Goal: Find specific page/section: Find specific page/section

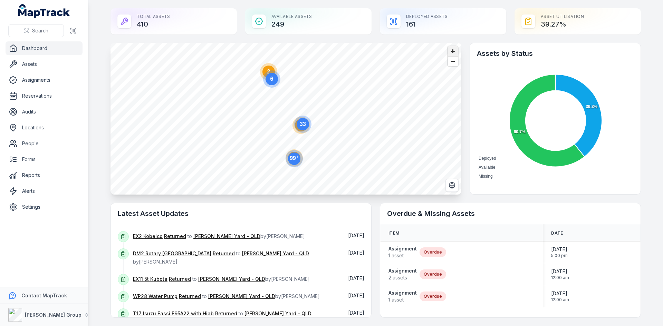
click at [453, 53] on span "Zoom in" at bounding box center [453, 51] width 10 height 10
click at [297, 110] on circle at bounding box center [302, 103] width 17 height 17
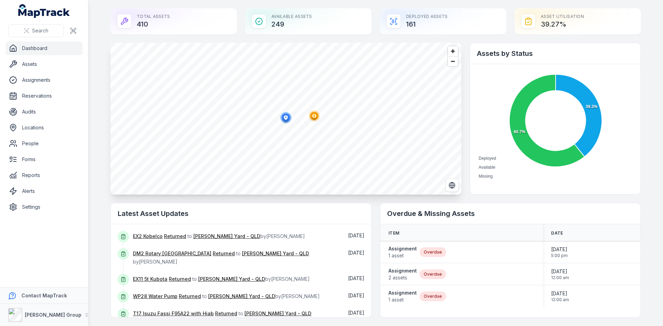
click at [284, 118] on icon "button" at bounding box center [286, 117] width 4 height 4
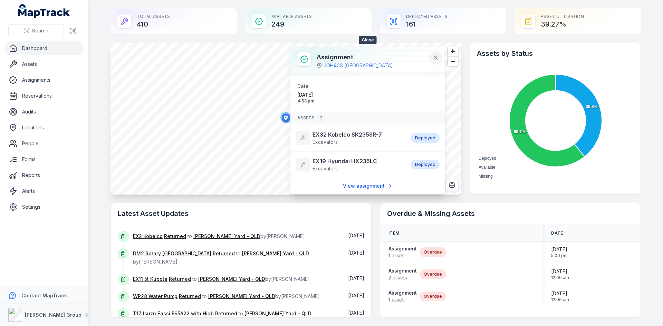
click at [437, 59] on icon at bounding box center [435, 57] width 3 height 3
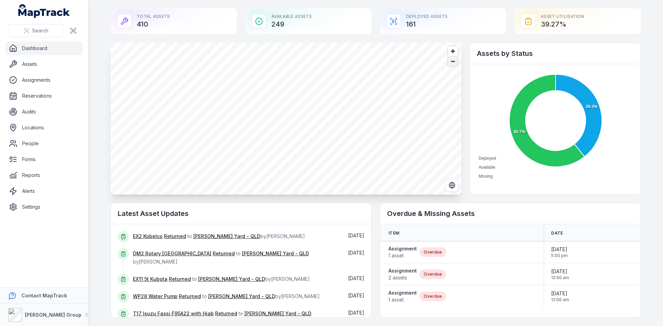
click at [448, 63] on span "Zoom out" at bounding box center [453, 62] width 10 height 10
click at [449, 65] on span "Zoom out" at bounding box center [453, 62] width 10 height 10
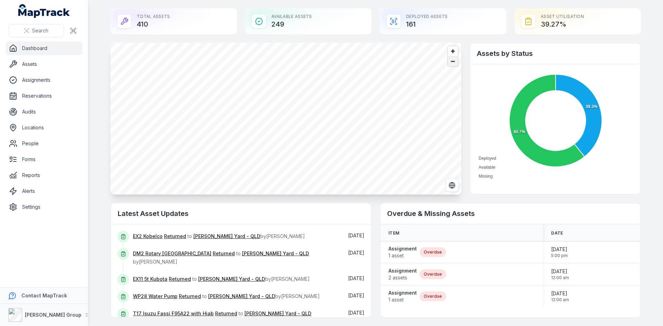
click at [449, 65] on span "Zoom out" at bounding box center [453, 62] width 10 height 10
click at [452, 62] on span "Zoom out" at bounding box center [453, 62] width 10 height 10
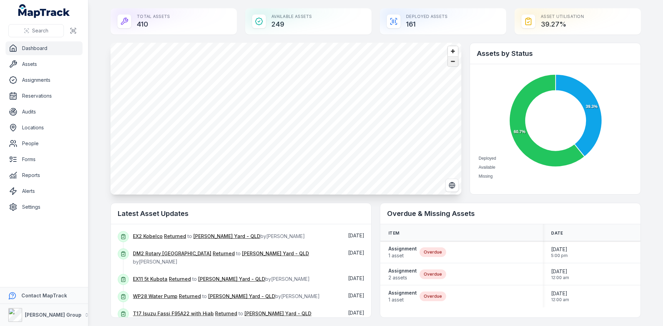
click at [452, 62] on span "Zoom out" at bounding box center [453, 62] width 10 height 10
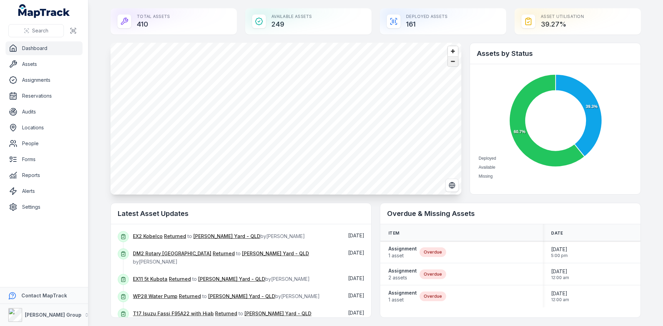
click at [448, 63] on span "Zoom out" at bounding box center [453, 62] width 10 height 10
click at [304, 137] on circle at bounding box center [302, 135] width 12 height 12
click at [283, 124] on div at bounding box center [286, 118] width 14 height 16
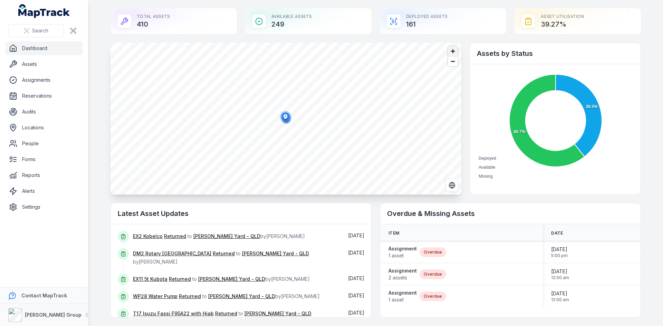
click at [448, 51] on span "Zoom in" at bounding box center [453, 51] width 10 height 10
click at [283, 125] on circle "button" at bounding box center [287, 121] width 11 height 11
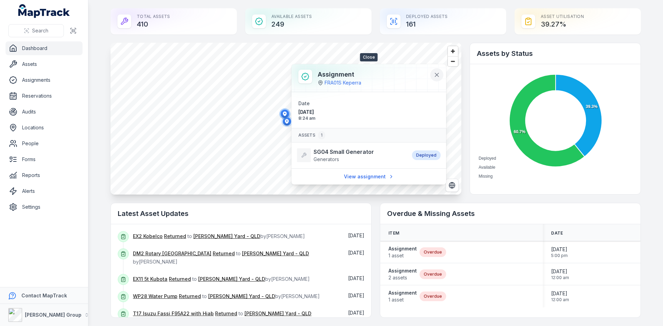
click at [439, 75] on icon at bounding box center [437, 75] width 7 height 7
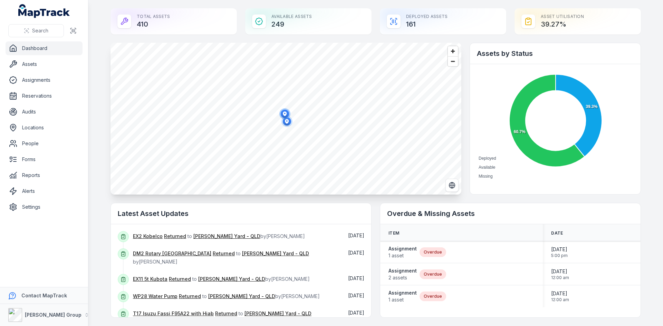
click at [285, 113] on ellipse "button" at bounding box center [285, 114] width 8 height 8
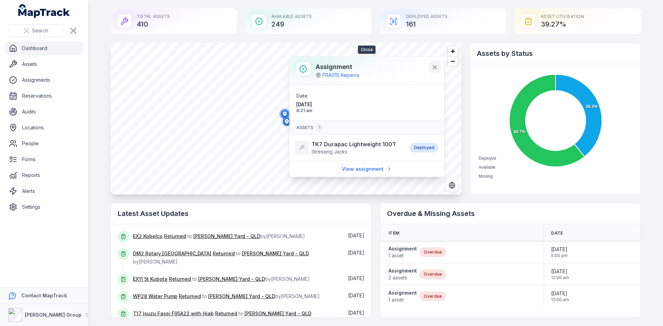
click at [435, 69] on icon at bounding box center [434, 67] width 7 height 7
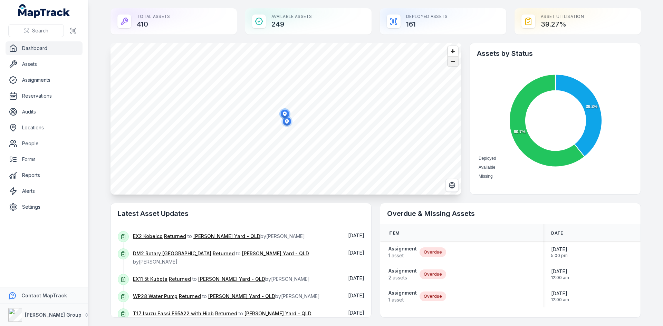
click at [450, 62] on span "Zoom out" at bounding box center [453, 62] width 10 height 10
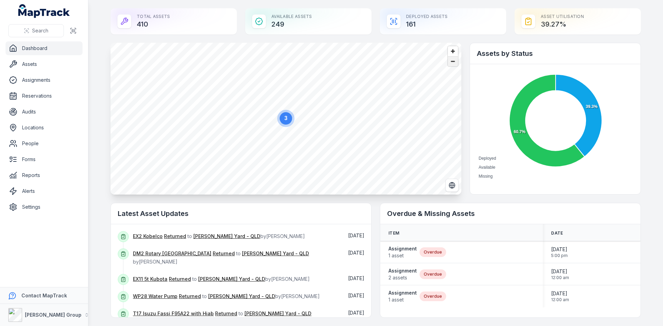
click at [450, 62] on span "Zoom out" at bounding box center [453, 62] width 10 height 10
click at [450, 61] on span "Zoom out" at bounding box center [453, 62] width 10 height 10
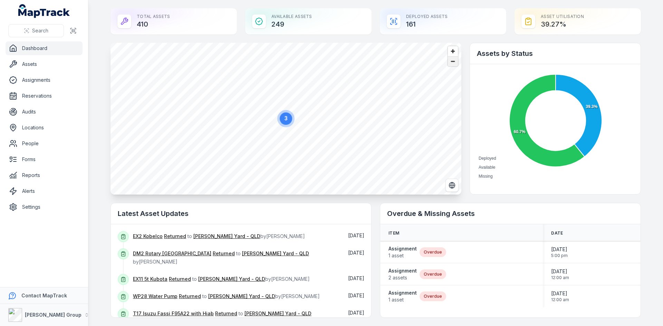
click at [450, 61] on span "Zoom out" at bounding box center [453, 62] width 10 height 10
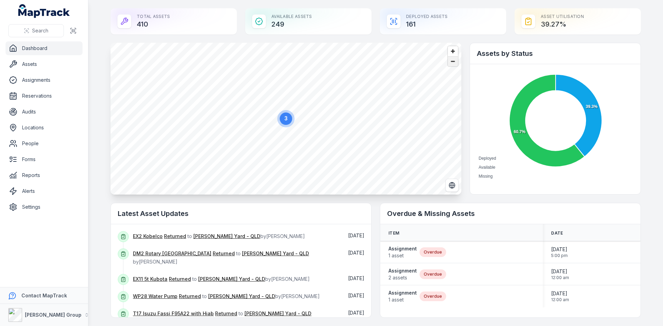
click at [450, 61] on span "Zoom out" at bounding box center [453, 62] width 10 height 10
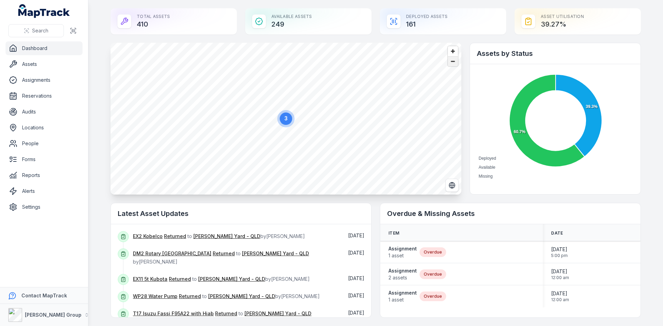
click at [450, 61] on span "Zoom out" at bounding box center [453, 62] width 10 height 10
click at [317, 116] on circle at bounding box center [315, 115] width 12 height 12
click at [242, 101] on circle at bounding box center [243, 100] width 12 height 12
click at [284, 118] on icon "button" at bounding box center [286, 117] width 4 height 4
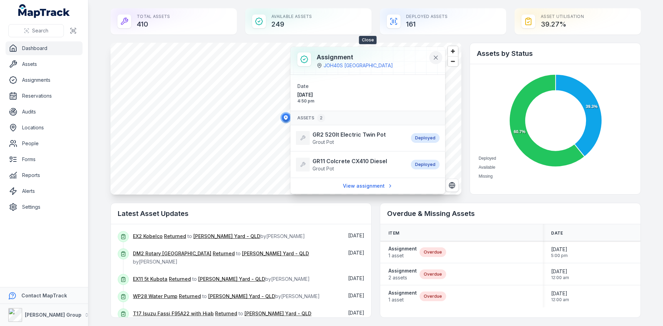
click at [436, 60] on icon at bounding box center [436, 57] width 7 height 7
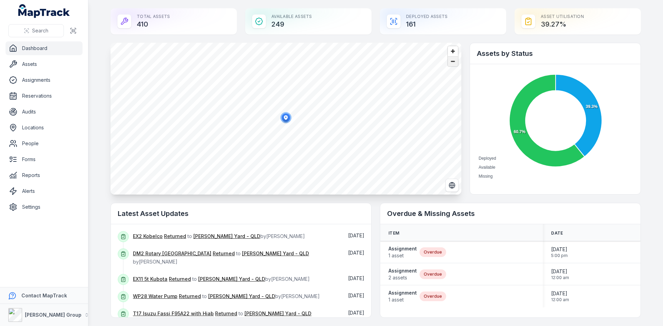
click at [452, 62] on span "Zoom out" at bounding box center [453, 62] width 10 height 10
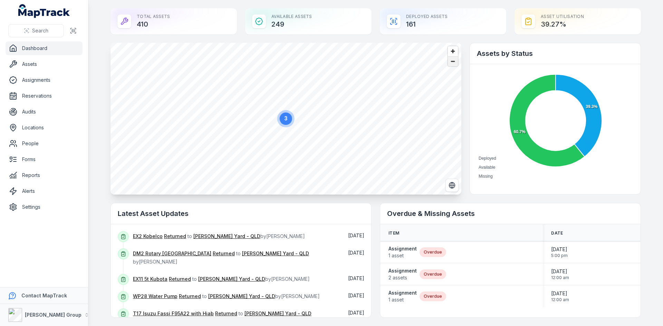
click at [452, 62] on span "Zoom out" at bounding box center [453, 62] width 10 height 10
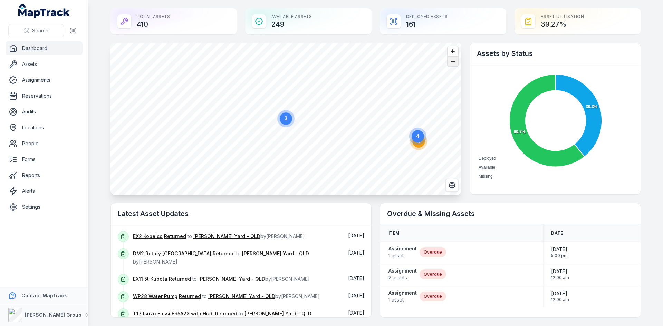
click at [452, 62] on span "Zoom out" at bounding box center [453, 62] width 10 height 10
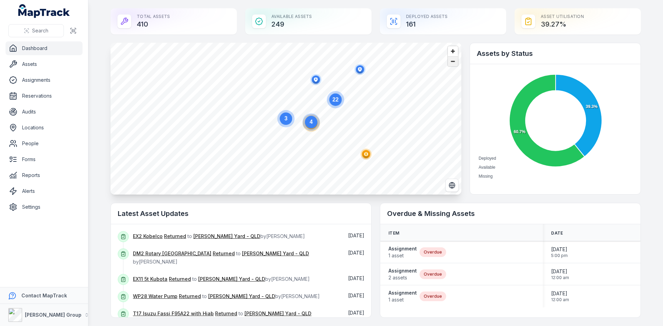
click at [452, 62] on span "Zoom out" at bounding box center [453, 62] width 10 height 10
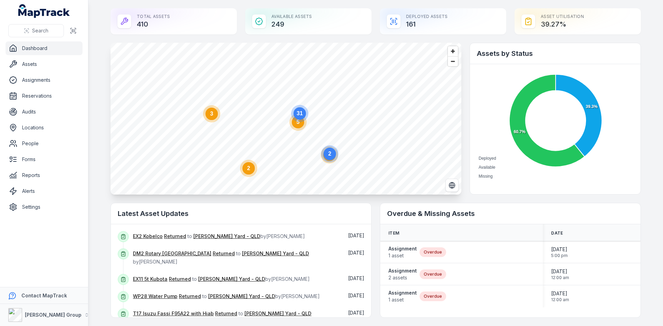
click at [209, 121] on circle at bounding box center [211, 113] width 17 height 17
click at [250, 113] on ellipse "button" at bounding box center [252, 108] width 8 height 8
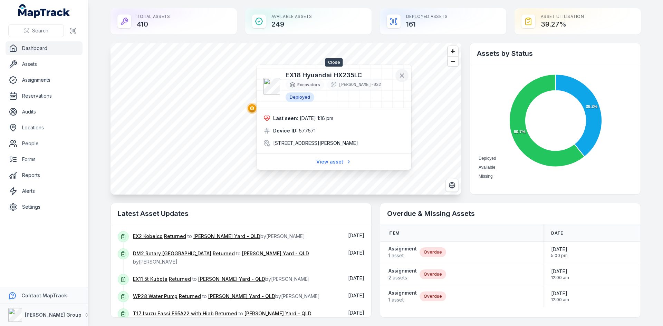
click at [405, 82] on button at bounding box center [402, 75] width 13 height 13
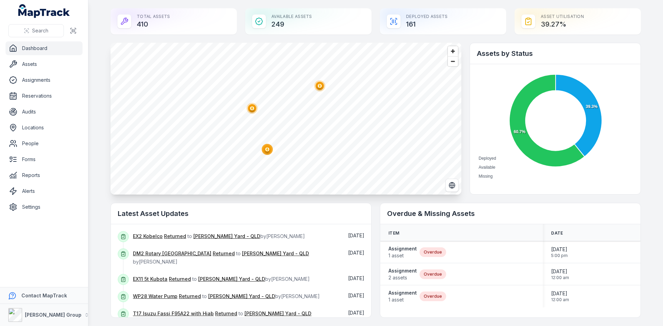
click at [315, 91] on circle "button" at bounding box center [319, 85] width 11 height 11
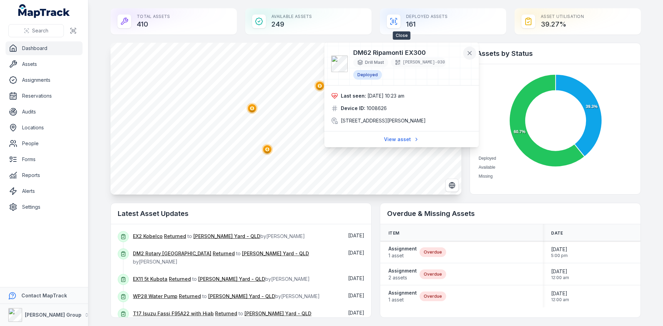
click at [469, 55] on icon at bounding box center [469, 53] width 7 height 7
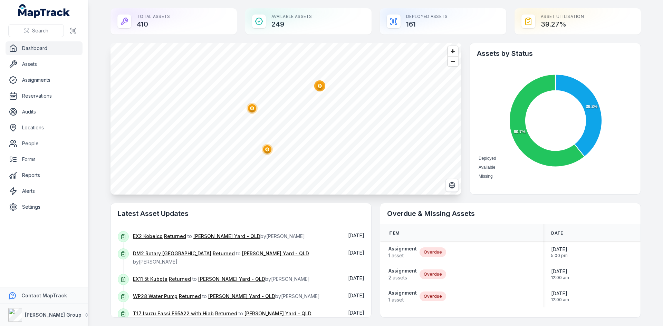
click at [267, 151] on ellipse "button" at bounding box center [267, 149] width 8 height 8
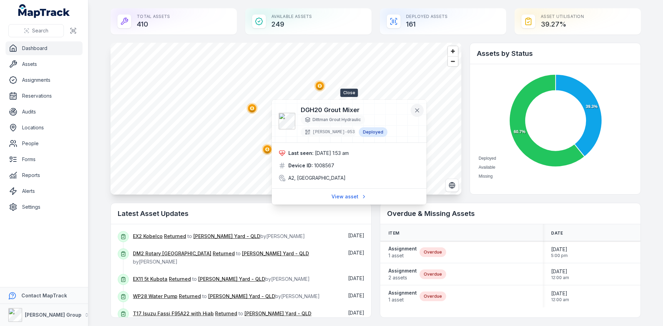
click at [417, 107] on button at bounding box center [417, 110] width 13 height 13
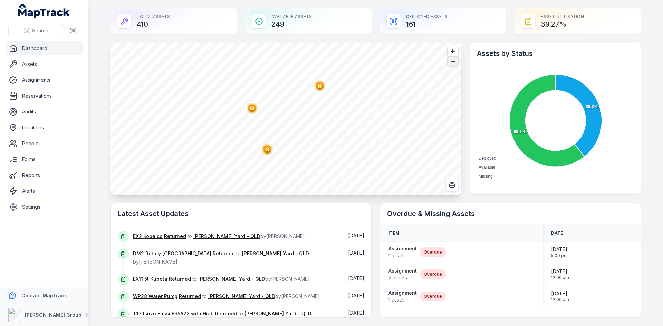
click at [450, 63] on span "Zoom out" at bounding box center [453, 62] width 10 height 10
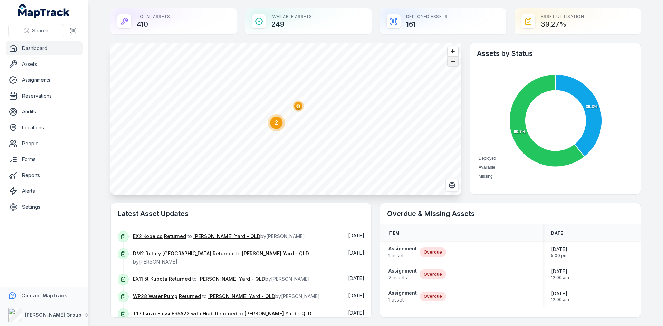
click at [450, 63] on span "Zoom out" at bounding box center [453, 62] width 10 height 10
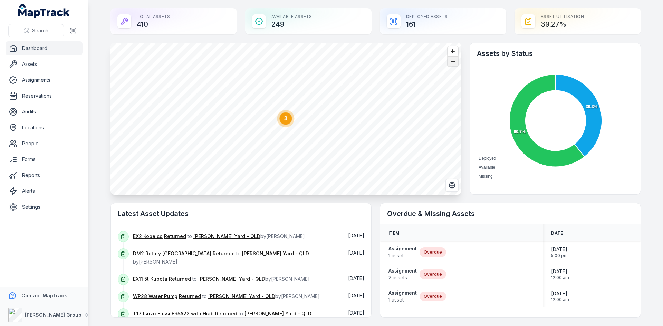
click at [450, 63] on span "Zoom out" at bounding box center [453, 62] width 10 height 10
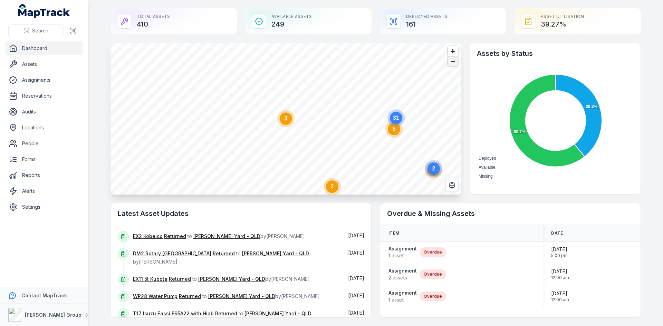
click at [450, 63] on span "Zoom out" at bounding box center [453, 62] width 10 height 10
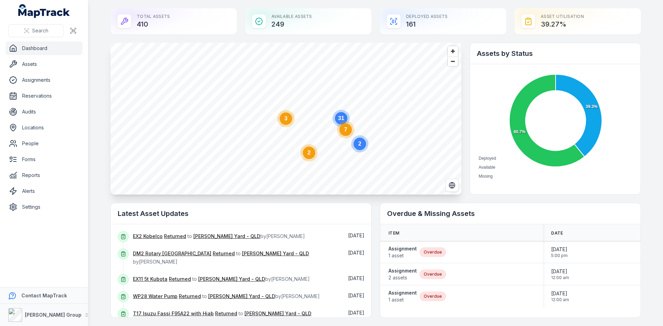
click at [309, 157] on circle at bounding box center [309, 153] width 12 height 12
click at [283, 108] on ellipse "button" at bounding box center [287, 111] width 8 height 8
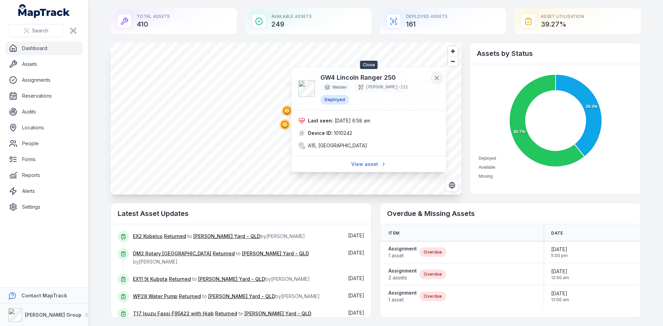
click at [436, 79] on icon at bounding box center [436, 77] width 3 height 3
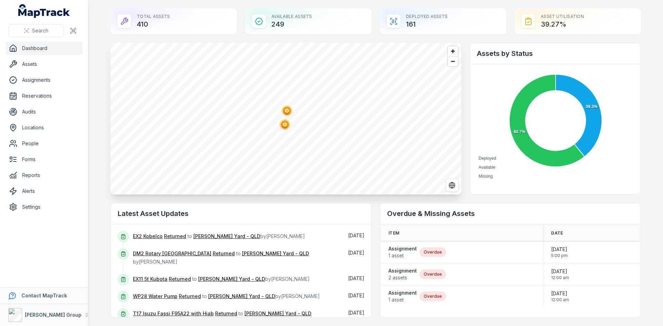
click at [285, 124] on ellipse "button" at bounding box center [285, 125] width 8 height 8
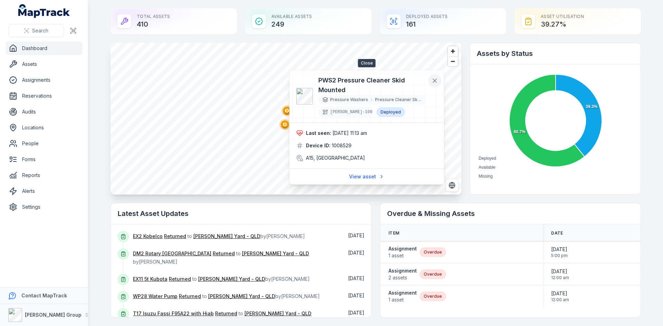
click at [436, 80] on icon at bounding box center [434, 80] width 7 height 7
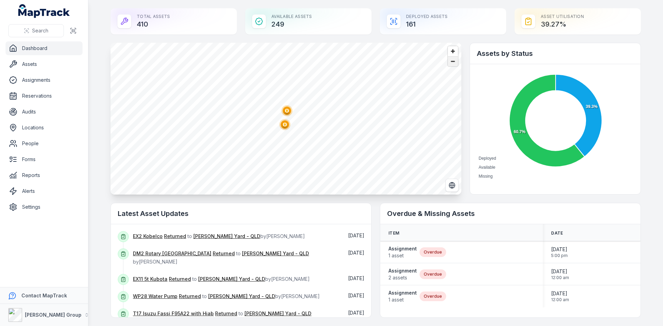
click at [452, 61] on span "Zoom out" at bounding box center [453, 62] width 10 height 10
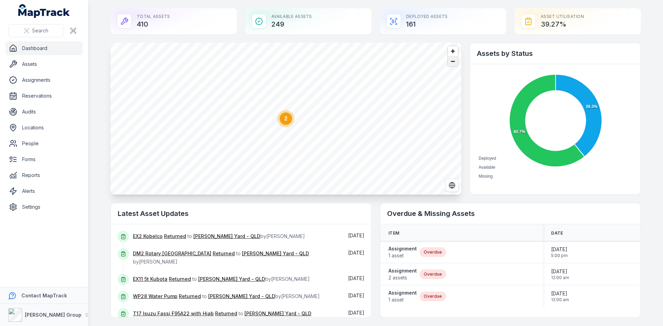
click at [452, 61] on span "Zoom out" at bounding box center [453, 62] width 10 height 10
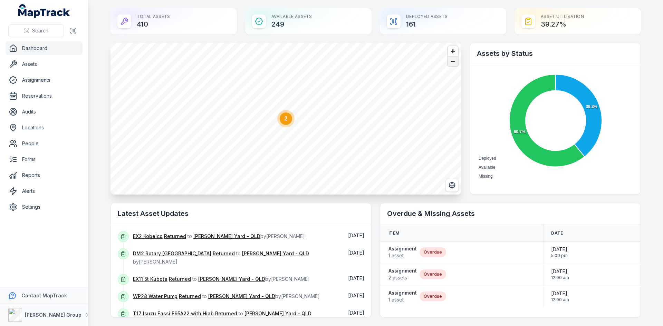
click at [452, 61] on span "Zoom out" at bounding box center [453, 62] width 10 height 10
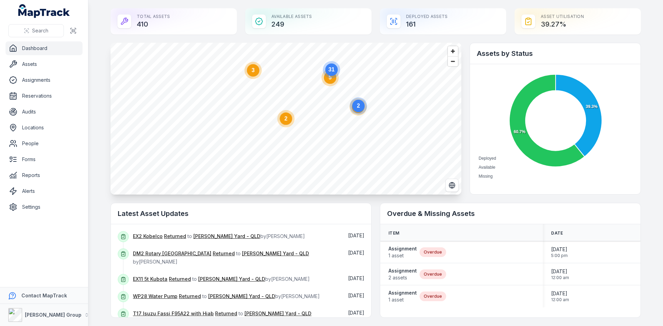
click at [359, 117] on icon "2" at bounding box center [358, 107] width 21 height 21
click at [288, 82] on div at bounding box center [291, 74] width 14 height 16
click at [284, 78] on icon "button" at bounding box center [291, 73] width 14 height 14
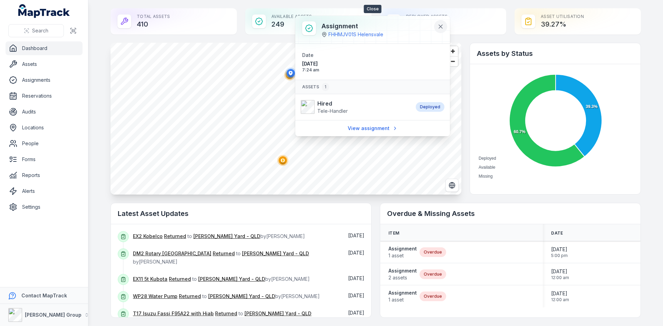
click at [438, 27] on icon at bounding box center [440, 26] width 7 height 7
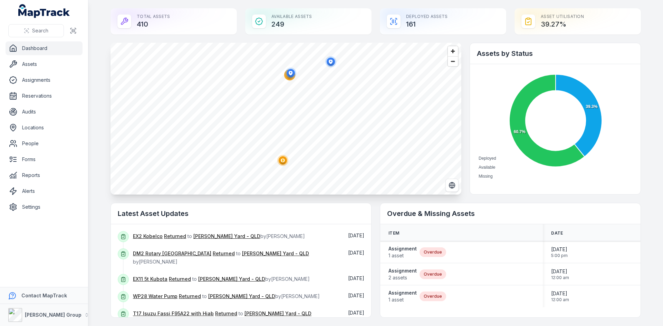
click at [283, 162] on ellipse "button" at bounding box center [283, 160] width 8 height 8
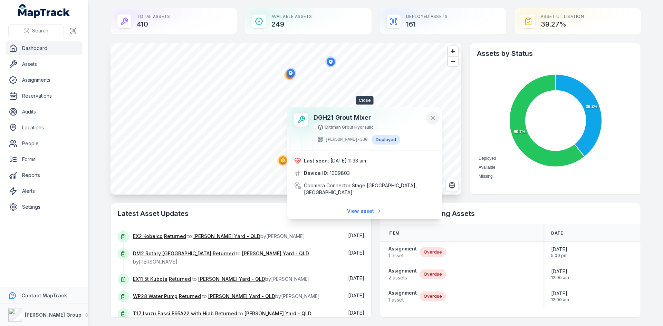
click at [429, 116] on icon at bounding box center [432, 118] width 7 height 7
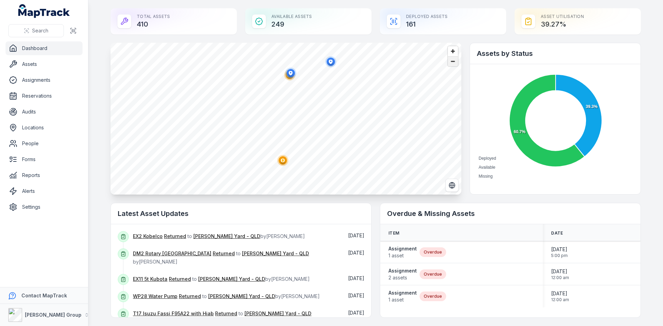
click at [452, 64] on span "Zoom out" at bounding box center [453, 62] width 10 height 10
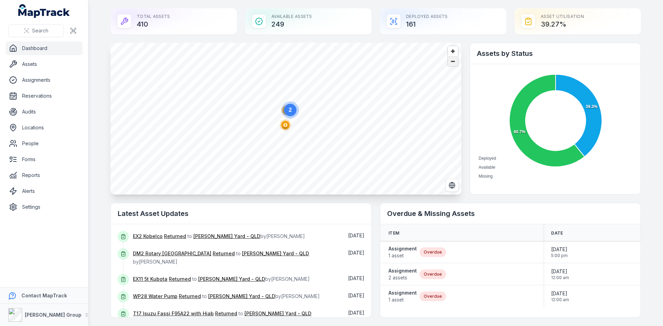
click at [452, 64] on span "Zoom out" at bounding box center [453, 62] width 10 height 10
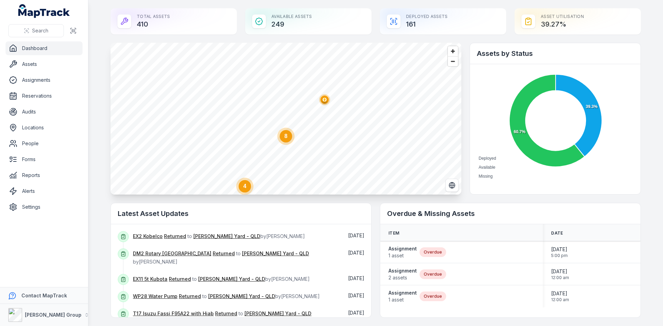
click at [323, 101] on polygon "button" at bounding box center [324, 100] width 2 height 4
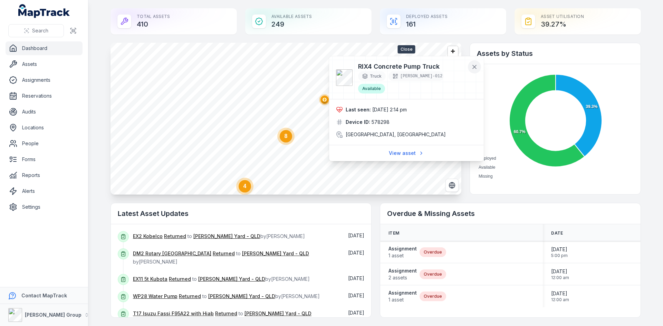
click at [478, 67] on button at bounding box center [474, 66] width 13 height 13
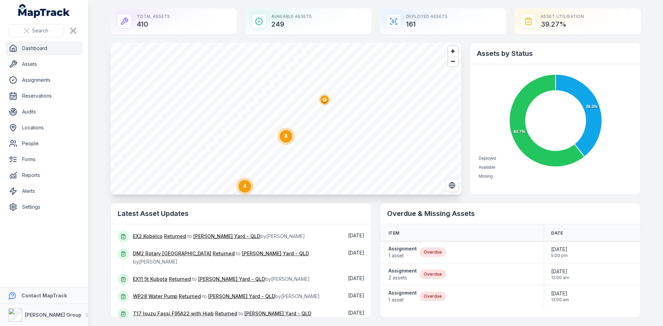
click at [283, 142] on circle at bounding box center [286, 136] width 12 height 12
click at [453, 54] on span "Zoom in" at bounding box center [453, 51] width 10 height 10
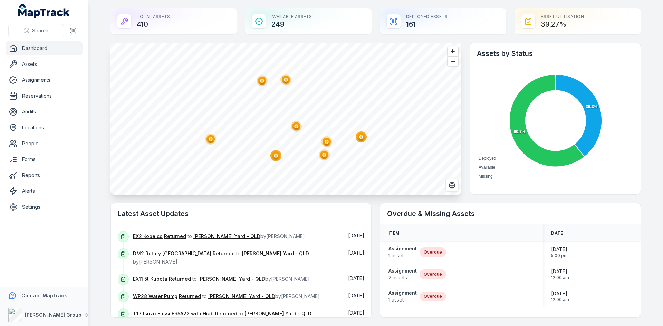
click at [262, 83] on ellipse "button" at bounding box center [262, 81] width 8 height 8
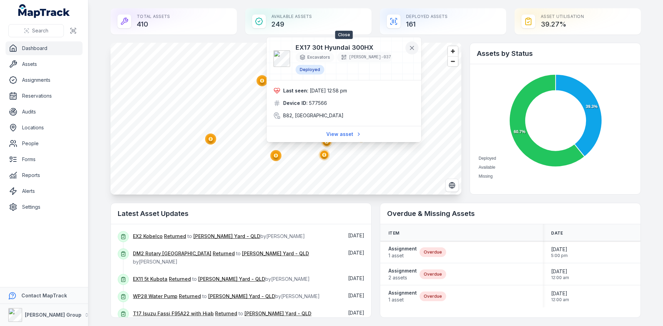
click at [413, 50] on icon at bounding box center [412, 48] width 7 height 7
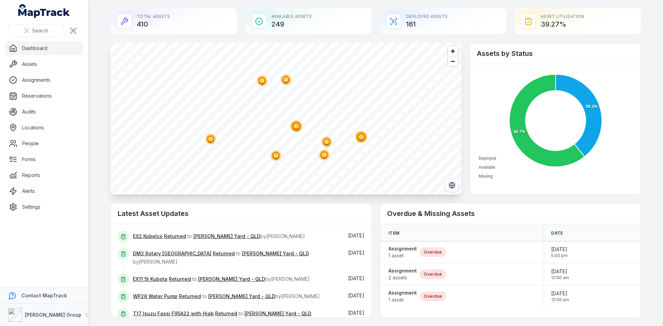
click at [285, 80] on circle "button" at bounding box center [285, 79] width 1 height 1
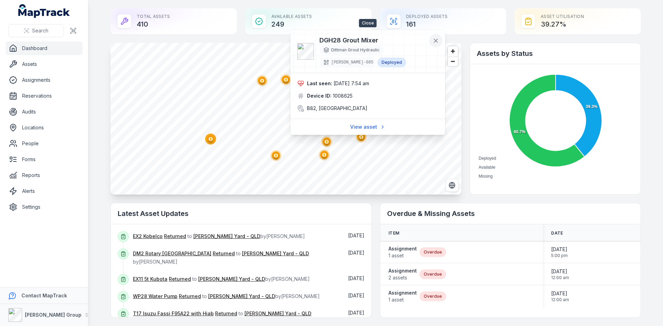
click at [436, 40] on icon at bounding box center [436, 40] width 7 height 7
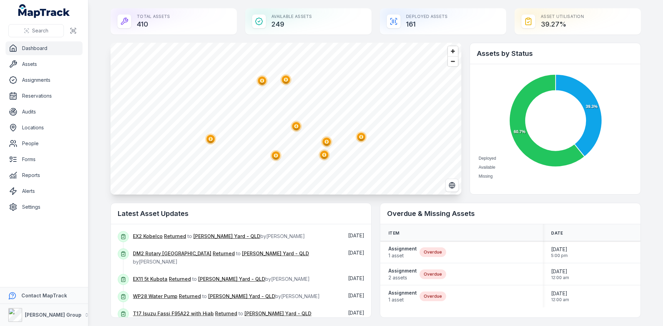
click at [209, 141] on polygon "button" at bounding box center [210, 139] width 2 height 4
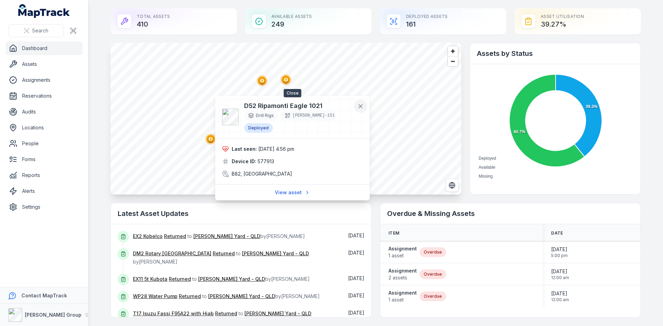
click at [360, 105] on icon at bounding box center [360, 106] width 7 height 7
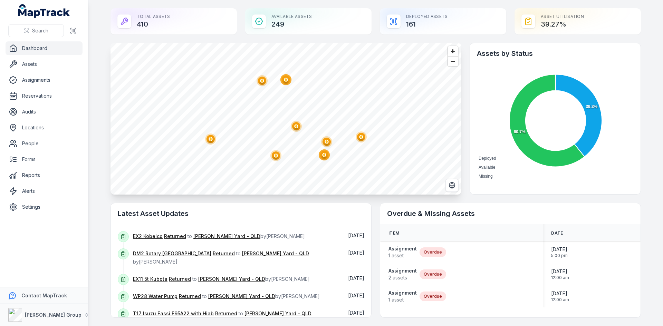
click at [277, 154] on ellipse "button" at bounding box center [276, 156] width 8 height 8
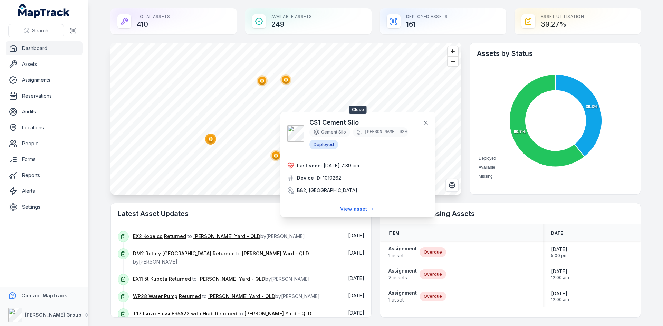
drag, startPoint x: 424, startPoint y: 123, endPoint x: 418, endPoint y: 124, distance: 5.9
click at [424, 123] on icon at bounding box center [425, 123] width 7 height 7
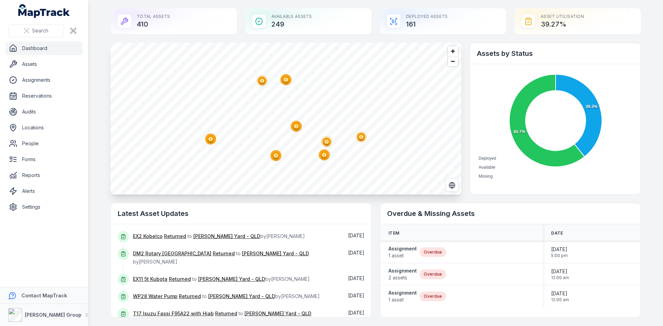
click at [294, 131] on circle "button" at bounding box center [296, 126] width 11 height 11
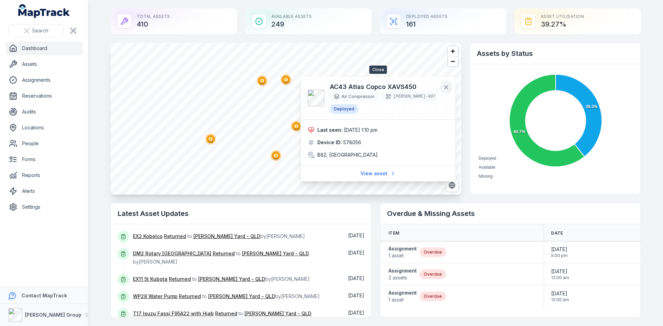
click at [446, 88] on icon at bounding box center [446, 87] width 3 height 3
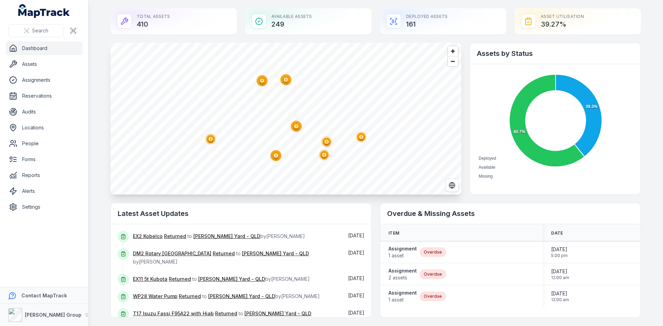
click at [324, 157] on ellipse "button" at bounding box center [324, 155] width 8 height 8
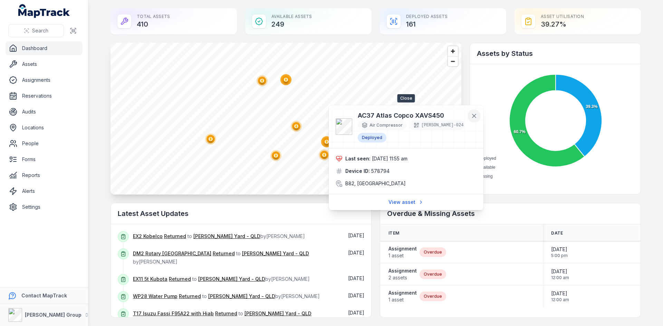
click at [474, 115] on icon at bounding box center [474, 116] width 7 height 7
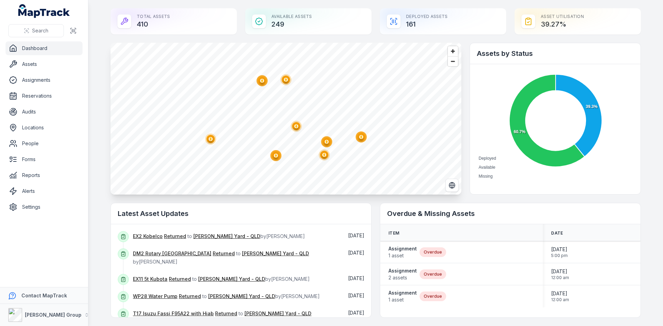
click at [327, 143] on ellipse "button" at bounding box center [327, 142] width 8 height 8
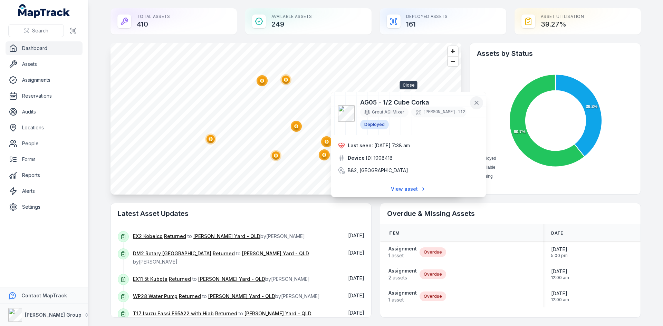
click at [474, 105] on icon at bounding box center [476, 102] width 7 height 7
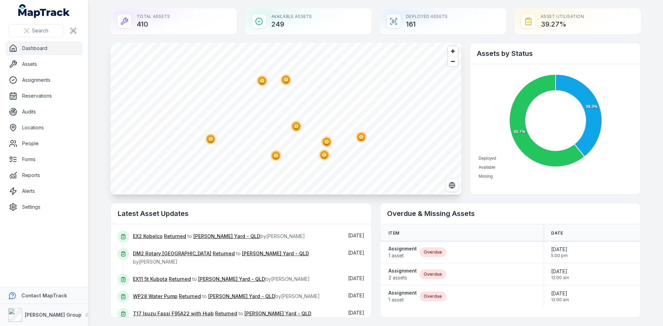
click at [360, 139] on ellipse "button" at bounding box center [361, 137] width 8 height 8
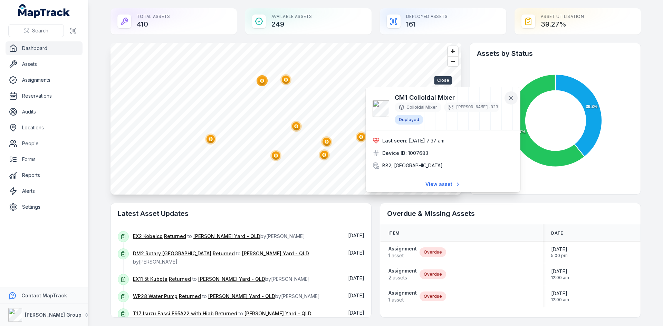
click at [511, 96] on icon at bounding box center [511, 98] width 7 height 7
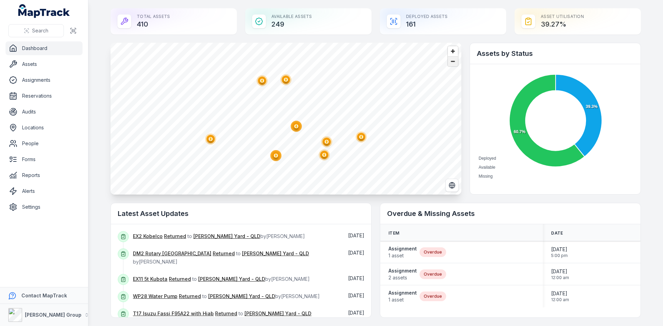
click at [454, 64] on span "Zoom out" at bounding box center [453, 62] width 10 height 10
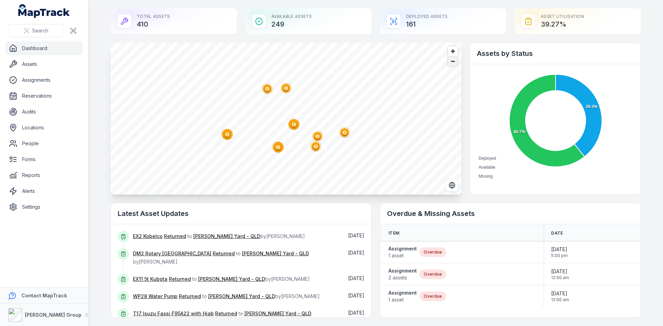
click at [454, 64] on span "Zoom out" at bounding box center [453, 62] width 10 height 10
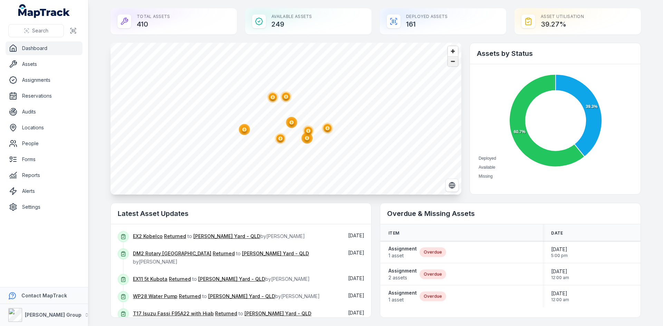
click at [454, 64] on span "Zoom out" at bounding box center [453, 62] width 10 height 10
click at [454, 63] on span "Zoom out" at bounding box center [453, 62] width 10 height 10
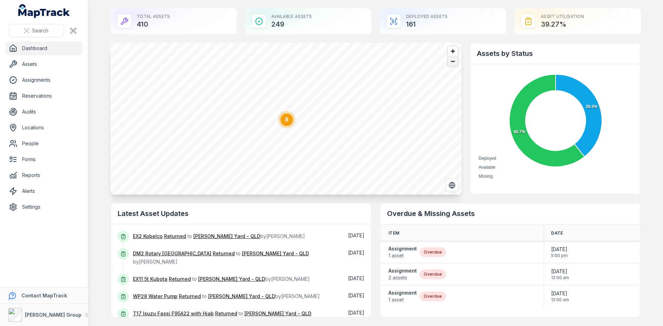
click at [454, 63] on span "Zoom out" at bounding box center [453, 62] width 10 height 10
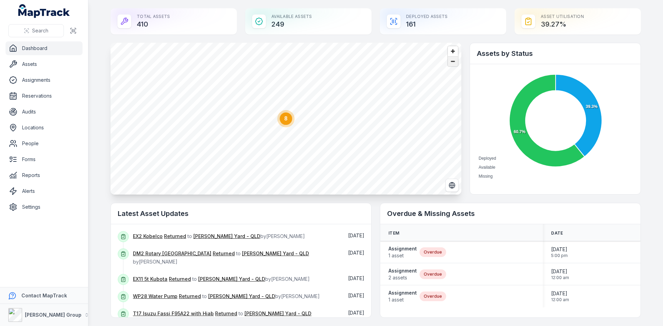
click at [454, 63] on span "Zoom out" at bounding box center [453, 62] width 10 height 10
click at [448, 63] on span "Zoom out" at bounding box center [453, 62] width 10 height 10
click at [256, 106] on circle at bounding box center [253, 103] width 12 height 12
click at [258, 78] on icon "@keyframes ping-animation { 0% { transform: scale(0.8); opacity: 0.5; } 100% { …" at bounding box center [262, 80] width 14 height 14
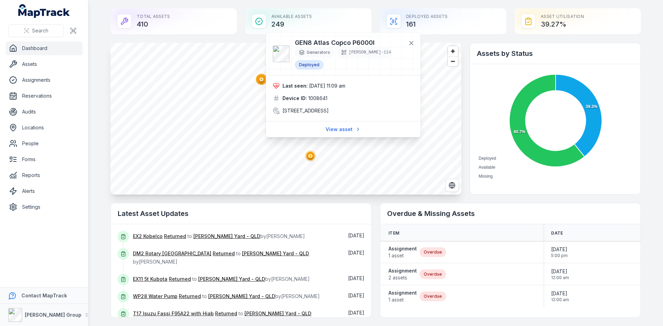
click at [310, 156] on circle "button" at bounding box center [310, 156] width 4 height 4
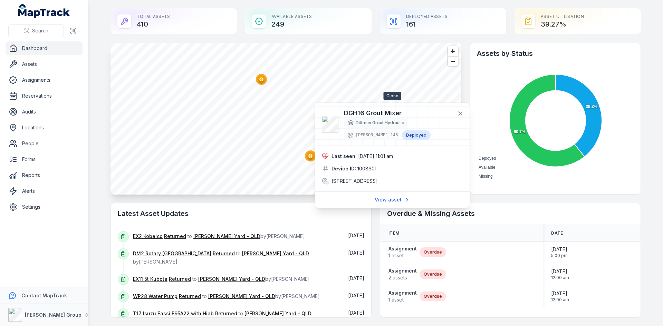
drag, startPoint x: 459, startPoint y: 112, endPoint x: 453, endPoint y: 115, distance: 7.3
click at [459, 112] on icon at bounding box center [460, 113] width 7 height 7
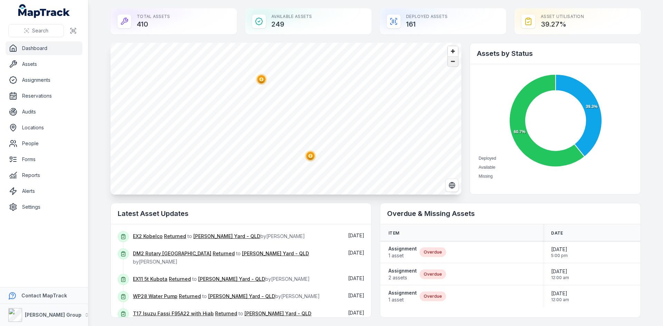
click at [452, 65] on span "Zoom out" at bounding box center [453, 62] width 10 height 10
click at [450, 64] on span "Zoom out" at bounding box center [453, 62] width 10 height 10
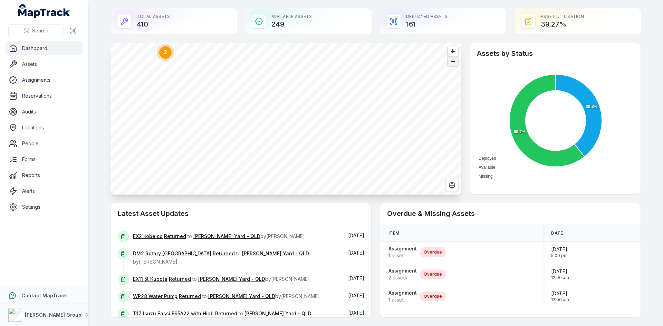
click at [450, 64] on span "Zoom out" at bounding box center [453, 62] width 10 height 10
click at [281, 154] on polygon "button" at bounding box center [282, 155] width 2 height 4
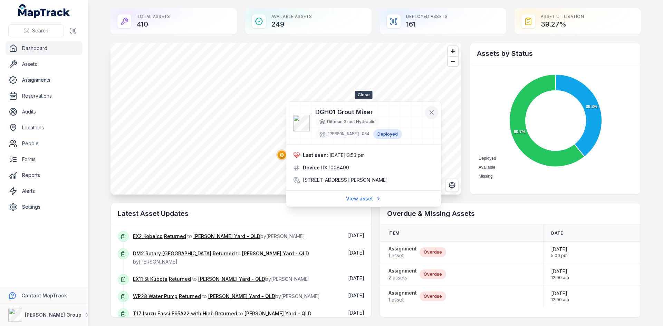
click at [431, 112] on icon at bounding box center [431, 112] width 3 height 3
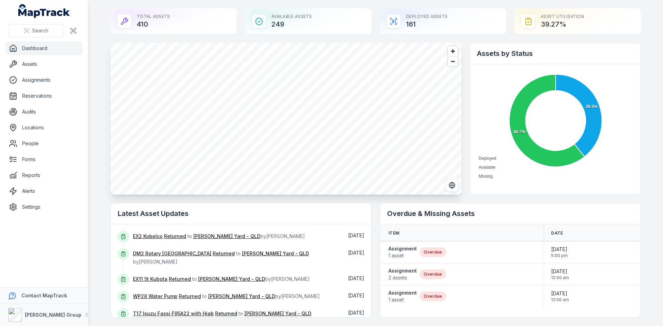
click at [448, 64] on span "Zoom out" at bounding box center [453, 62] width 10 height 10
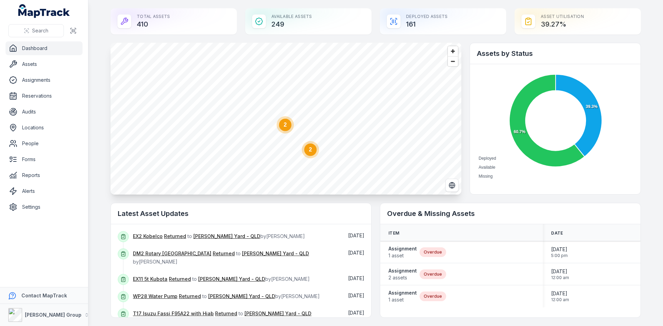
click at [311, 152] on circle at bounding box center [310, 150] width 12 height 12
click at [215, 69] on ellipse "button" at bounding box center [216, 68] width 8 height 8
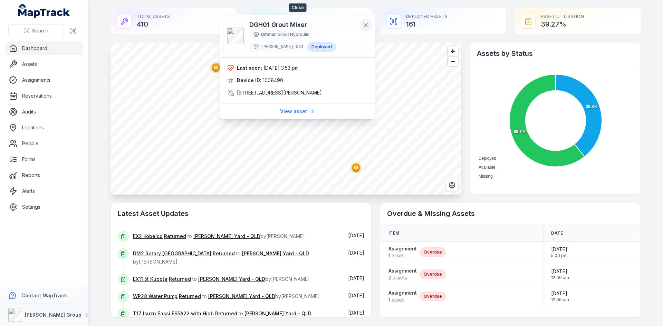
click at [366, 28] on icon at bounding box center [365, 25] width 7 height 7
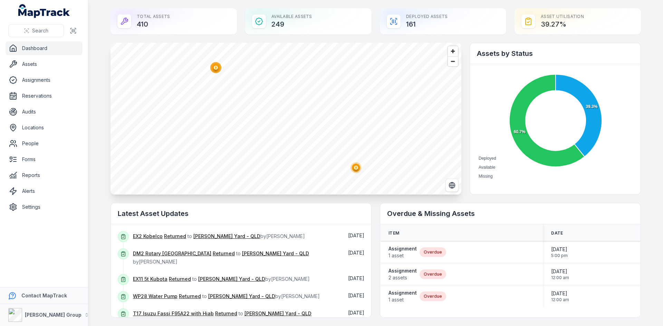
click at [355, 169] on polygon "button" at bounding box center [356, 168] width 2 height 4
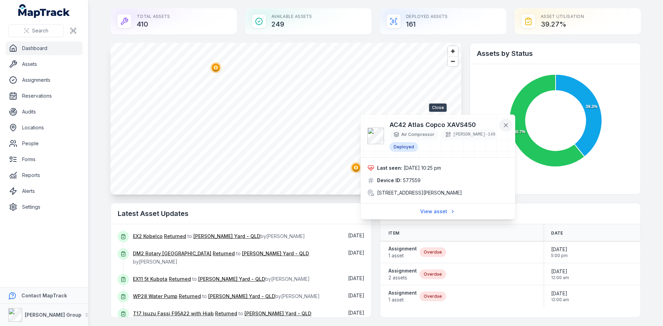
click at [508, 126] on icon at bounding box center [506, 125] width 7 height 7
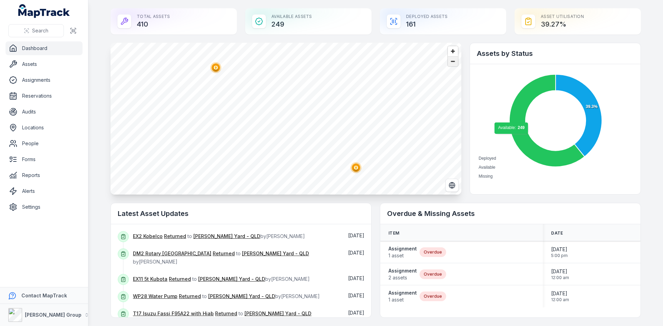
click at [450, 59] on span "Zoom out" at bounding box center [453, 62] width 10 height 10
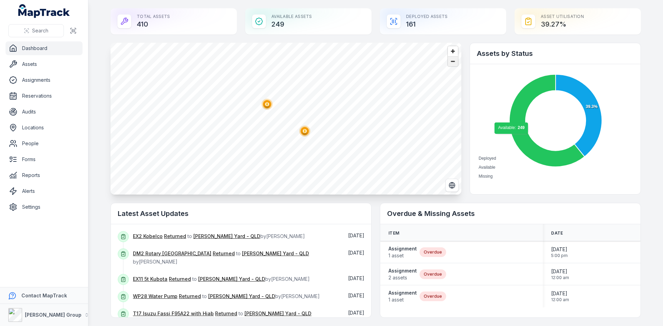
click at [450, 59] on span "Zoom out" at bounding box center [453, 62] width 10 height 10
click at [325, 159] on circle at bounding box center [322, 154] width 17 height 17
click at [275, 123] on ellipse "button" at bounding box center [279, 122] width 8 height 8
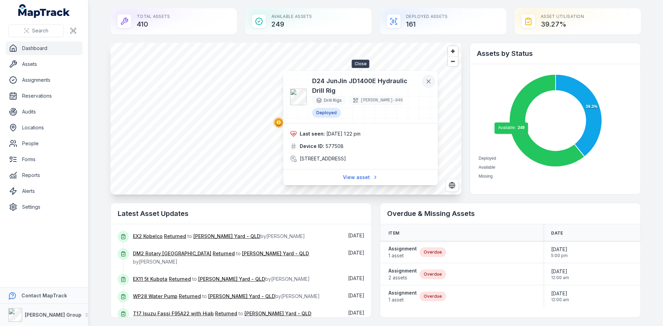
click at [431, 82] on icon at bounding box center [428, 81] width 7 height 7
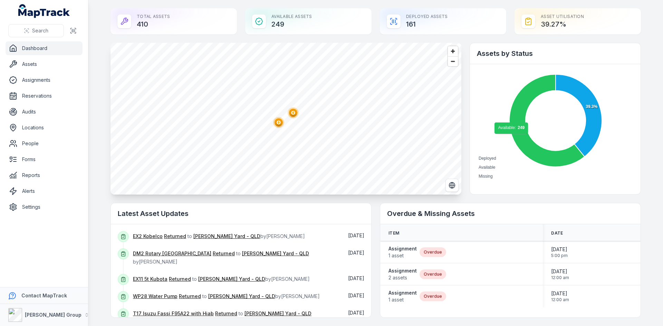
click at [293, 113] on circle "button" at bounding box center [293, 113] width 4 height 4
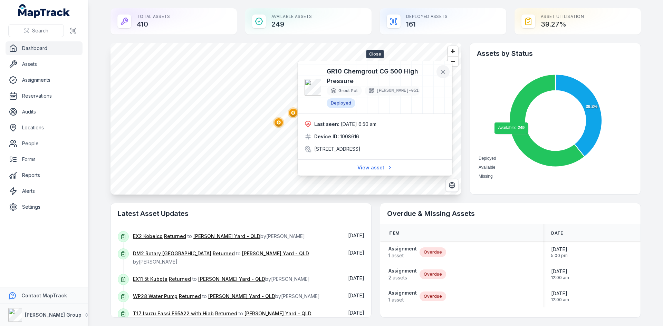
click at [443, 73] on icon at bounding box center [442, 71] width 3 height 3
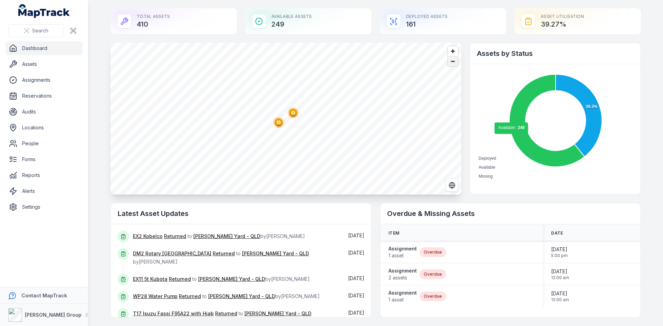
click at [452, 61] on span "Zoom out" at bounding box center [453, 62] width 10 height 10
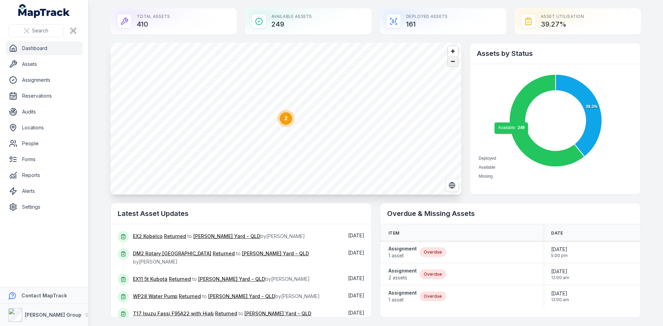
click at [452, 61] on span "Zoom out" at bounding box center [453, 62] width 10 height 10
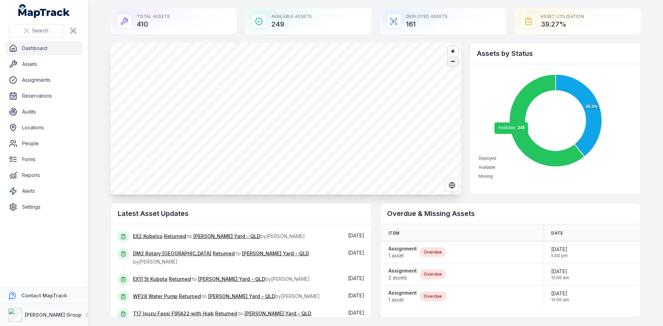
click at [450, 66] on span "Zoom out" at bounding box center [453, 62] width 10 height 10
click at [165, 144] on ellipse "button" at bounding box center [169, 143] width 8 height 8
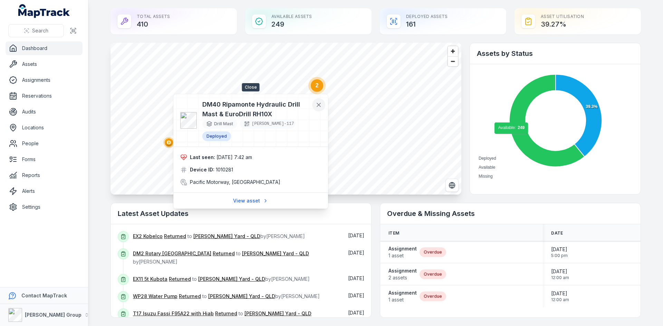
click at [319, 107] on icon at bounding box center [318, 105] width 7 height 7
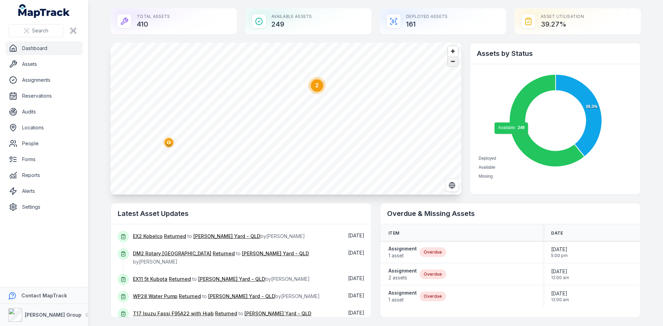
click at [452, 65] on span "Zoom out" at bounding box center [453, 62] width 10 height 10
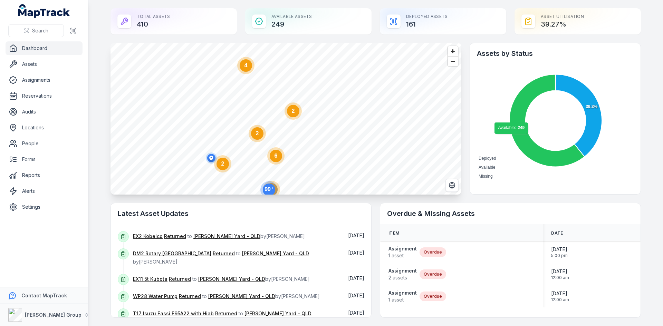
click at [254, 137] on circle at bounding box center [257, 133] width 12 height 12
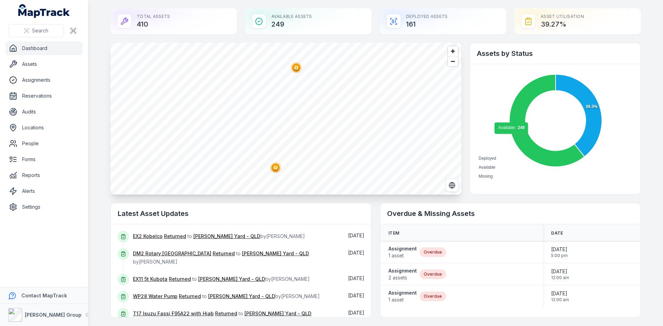
click at [272, 168] on ellipse "button" at bounding box center [276, 168] width 8 height 8
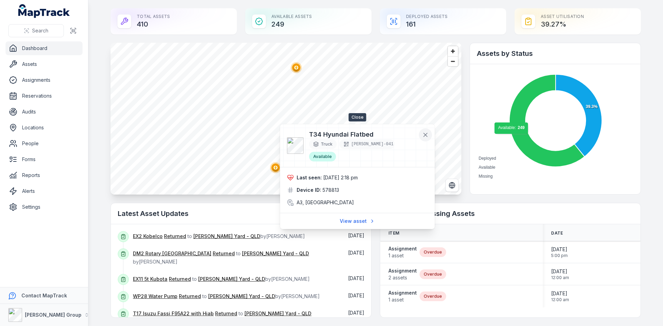
click at [425, 135] on icon at bounding box center [425, 134] width 3 height 3
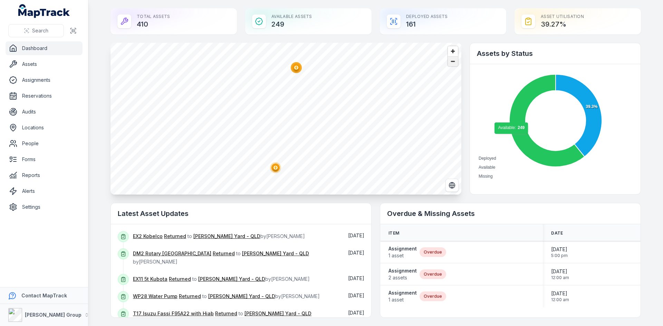
click at [452, 63] on span "Zoom out" at bounding box center [453, 62] width 10 height 10
click at [452, 62] on span "Zoom out" at bounding box center [453, 62] width 10 height 10
click at [217, 161] on circle "button" at bounding box center [215, 156] width 11 height 11
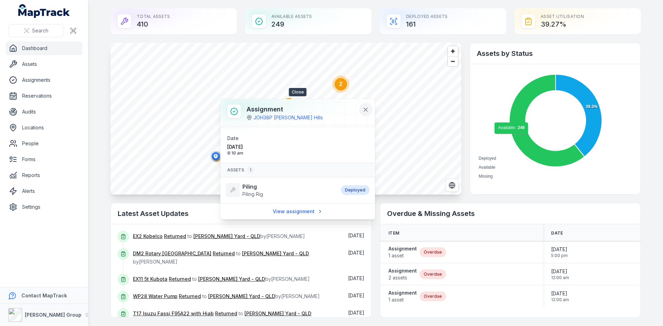
click at [369, 108] on icon at bounding box center [365, 109] width 7 height 7
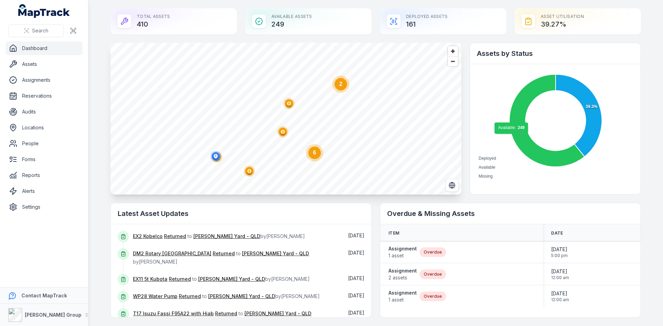
click at [219, 159] on icon "button" at bounding box center [216, 157] width 14 height 14
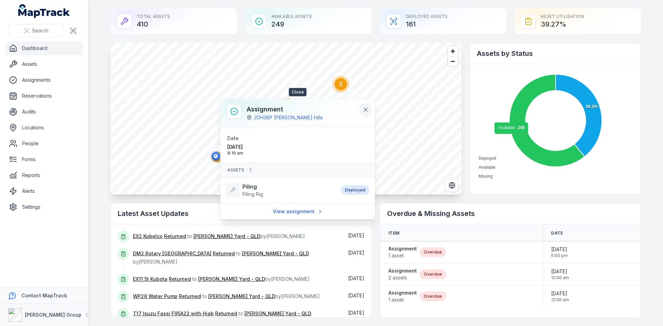
click at [367, 110] on icon at bounding box center [365, 109] width 7 height 7
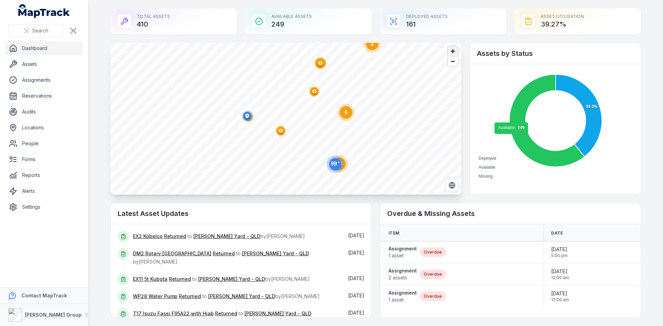
click at [453, 50] on span "Zoom in" at bounding box center [453, 51] width 10 height 10
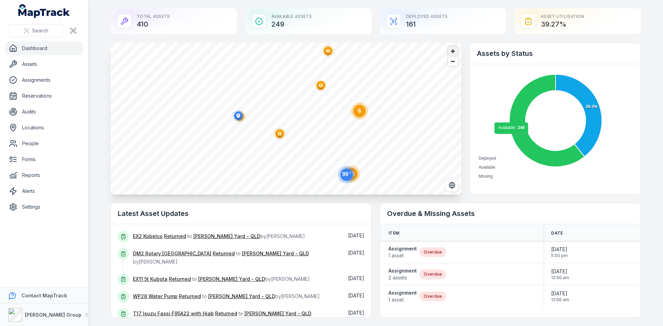
click at [453, 50] on span "Zoom in" at bounding box center [453, 51] width 10 height 10
click at [249, 111] on icon "button" at bounding box center [246, 108] width 14 height 14
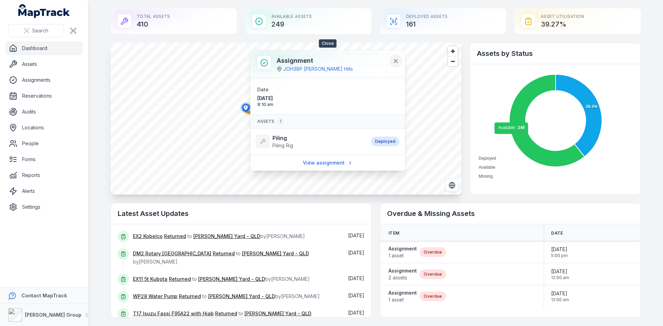
click at [398, 60] on icon at bounding box center [395, 60] width 3 height 3
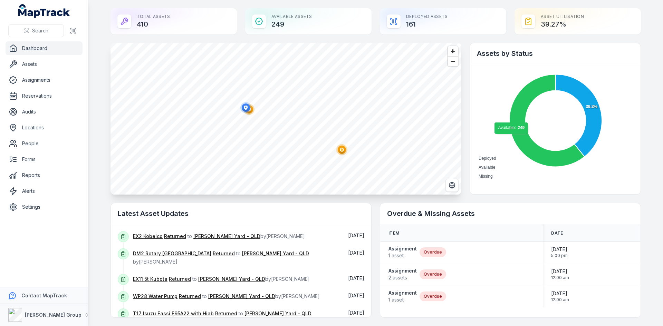
click at [253, 112] on icon "@keyframes ping-animation { 0% { transform: scale(0.8); opacity: 0.5; } 100% { …" at bounding box center [249, 110] width 14 height 14
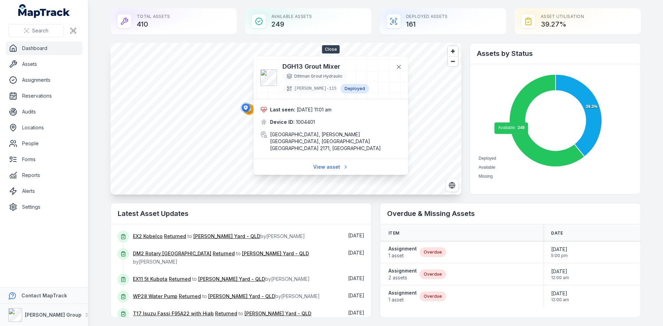
click at [396, 70] on button at bounding box center [398, 66] width 13 height 13
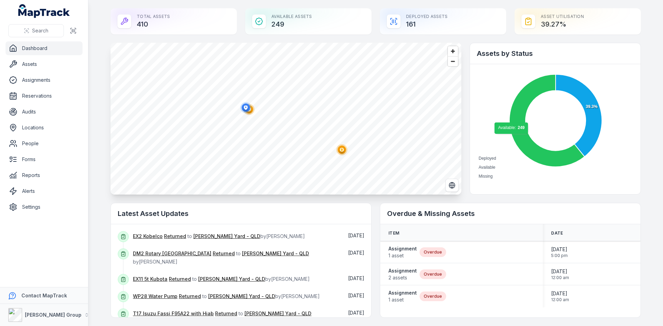
click at [341, 151] on polygon "button" at bounding box center [342, 150] width 2 height 4
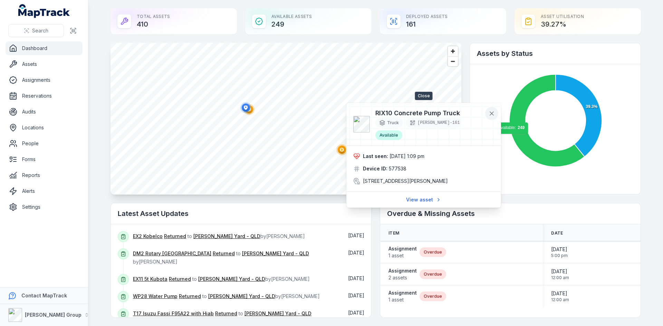
click at [492, 112] on icon at bounding box center [491, 113] width 7 height 7
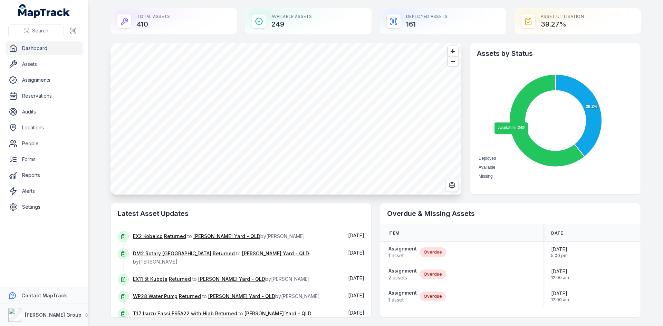
click at [259, 141] on circle "button" at bounding box center [258, 139] width 11 height 11
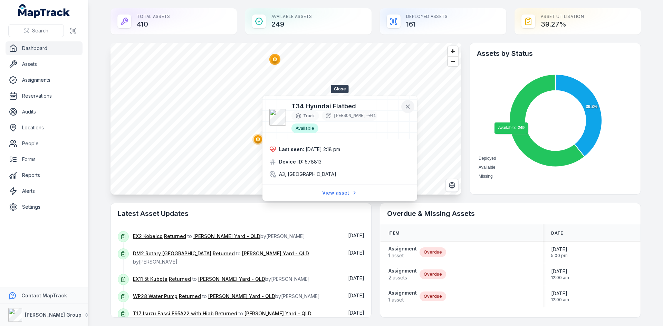
click at [408, 109] on icon at bounding box center [408, 106] width 7 height 7
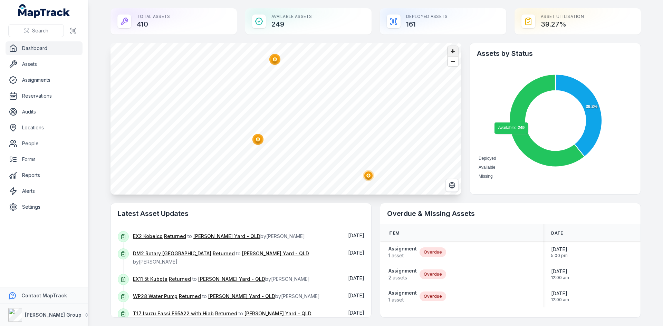
click at [453, 50] on span "Zoom in" at bounding box center [453, 51] width 10 height 10
click at [324, 93] on ellipse "button" at bounding box center [326, 91] width 8 height 8
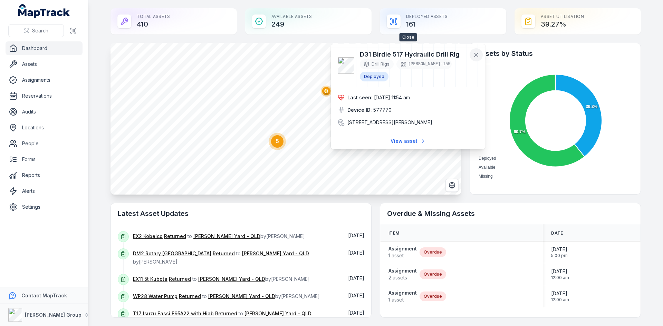
click at [476, 57] on icon at bounding box center [476, 54] width 7 height 7
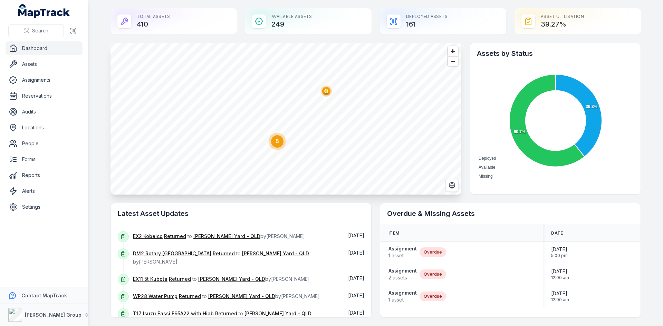
click at [279, 150] on icon "5" at bounding box center [277, 141] width 21 height 21
click at [244, 107] on ellipse "button" at bounding box center [243, 107] width 8 height 8
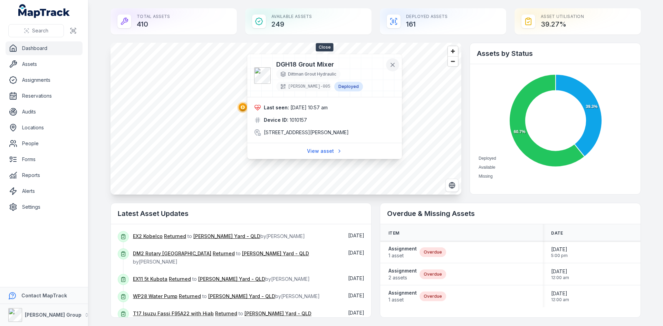
click at [393, 63] on icon at bounding box center [392, 64] width 7 height 7
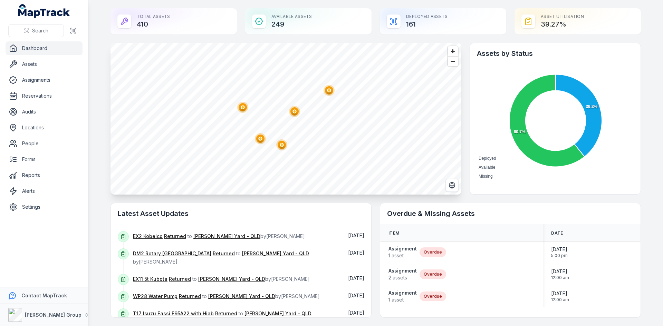
click at [288, 114] on icon "@keyframes ping-animation { 0% { transform: scale(0.8); opacity: 0.5; } 100% { …" at bounding box center [295, 112] width 14 height 14
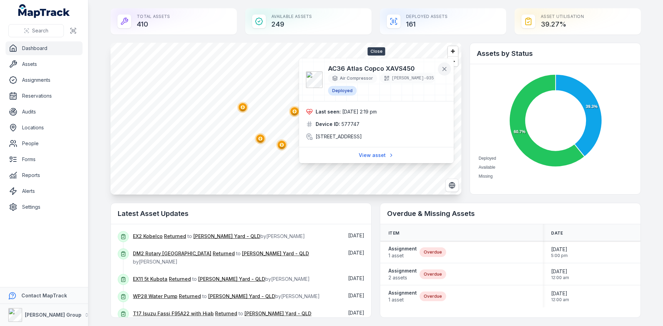
click at [440, 69] on button at bounding box center [444, 69] width 13 height 13
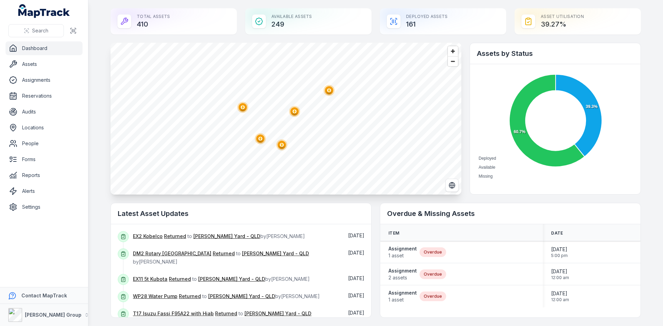
click at [328, 95] on circle "button" at bounding box center [329, 90] width 11 height 11
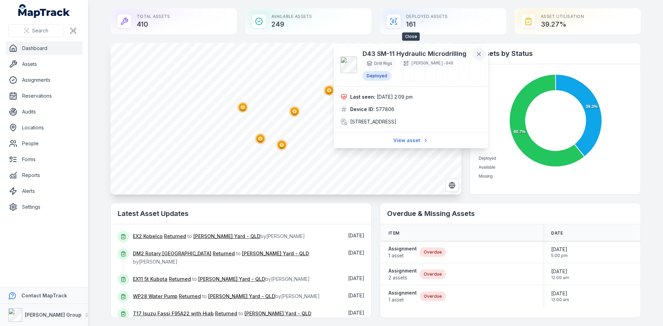
click at [481, 53] on icon at bounding box center [478, 54] width 3 height 3
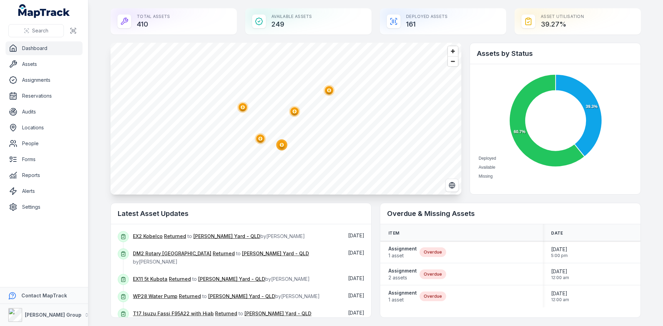
click at [259, 139] on polygon "button" at bounding box center [260, 139] width 2 height 4
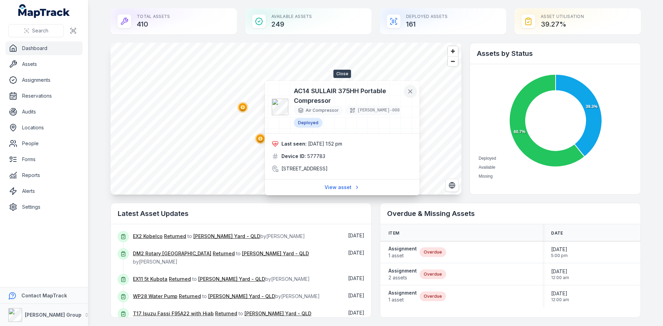
click at [414, 92] on button at bounding box center [410, 91] width 13 height 13
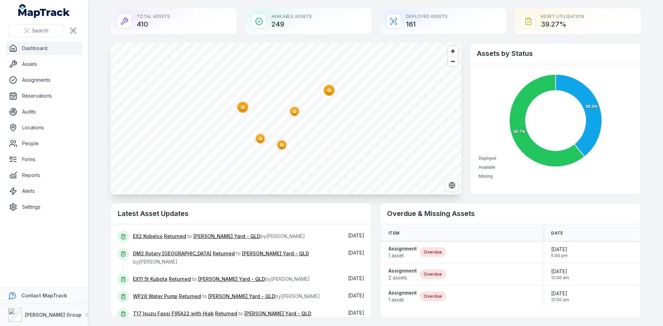
click at [281, 144] on circle "button" at bounding box center [282, 145] width 4 height 4
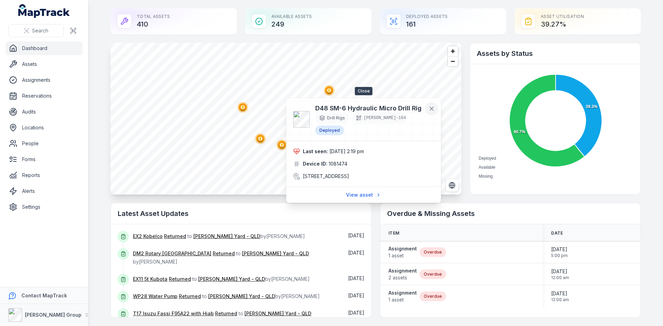
click at [429, 107] on icon at bounding box center [431, 108] width 7 height 7
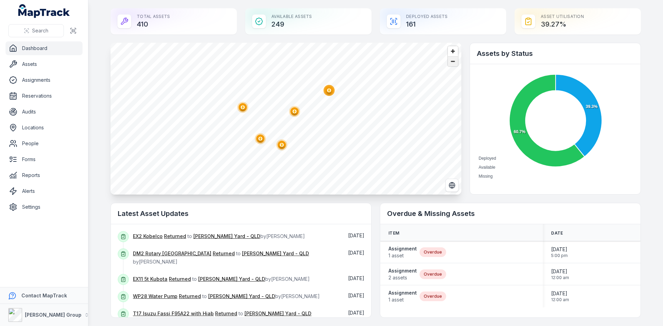
click at [448, 62] on span "Zoom out" at bounding box center [453, 62] width 10 height 10
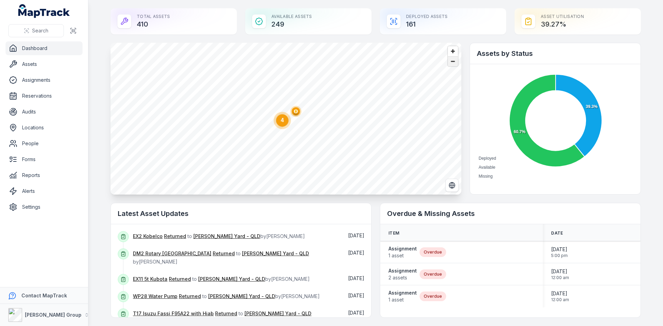
click at [448, 62] on span "Zoom out" at bounding box center [453, 62] width 10 height 10
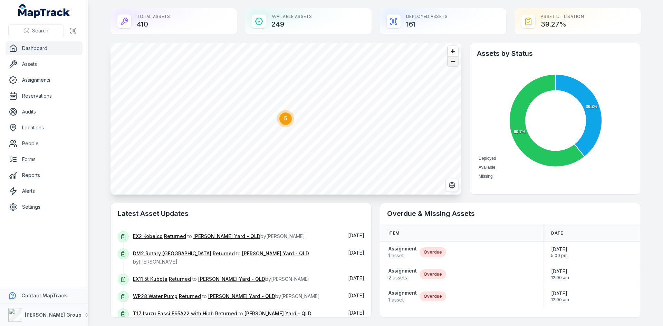
click at [448, 62] on span "Zoom out" at bounding box center [453, 62] width 10 height 10
click at [451, 64] on span "Zoom out" at bounding box center [453, 62] width 10 height 10
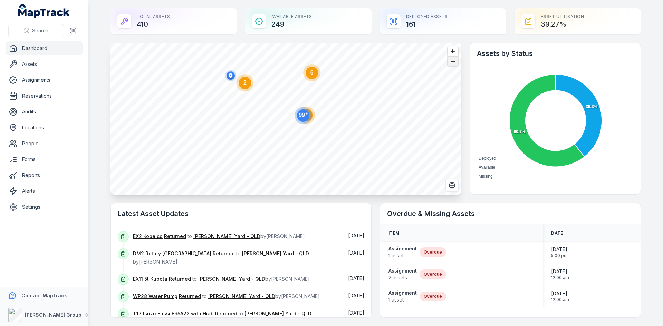
click at [451, 64] on span "Zoom out" at bounding box center [453, 62] width 10 height 10
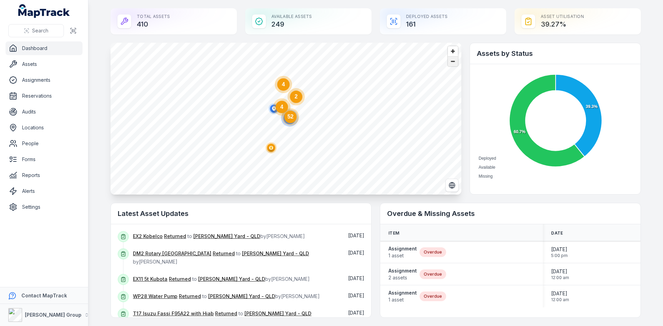
click at [451, 64] on span "Zoom out" at bounding box center [453, 62] width 10 height 10
click at [452, 53] on span "Zoom in" at bounding box center [453, 51] width 10 height 10
click at [256, 110] on ellipse "button" at bounding box center [255, 107] width 8 height 8
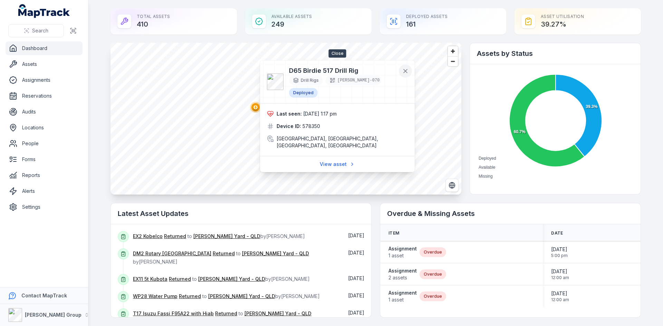
click at [405, 71] on icon at bounding box center [405, 71] width 7 height 7
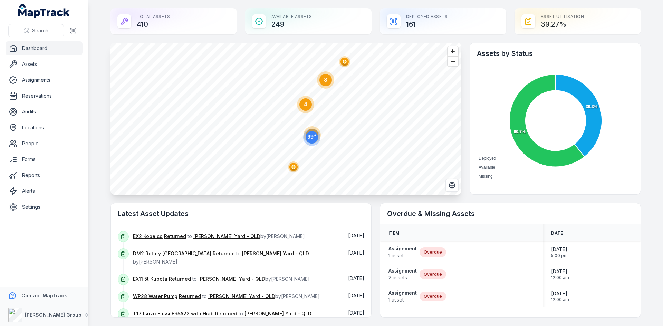
click at [290, 169] on ellipse "button" at bounding box center [293, 167] width 8 height 8
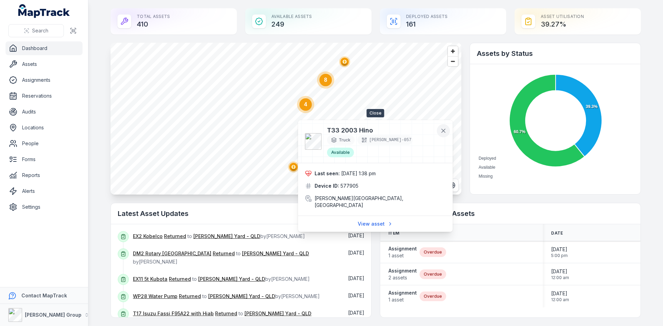
click at [443, 130] on icon at bounding box center [443, 130] width 3 height 3
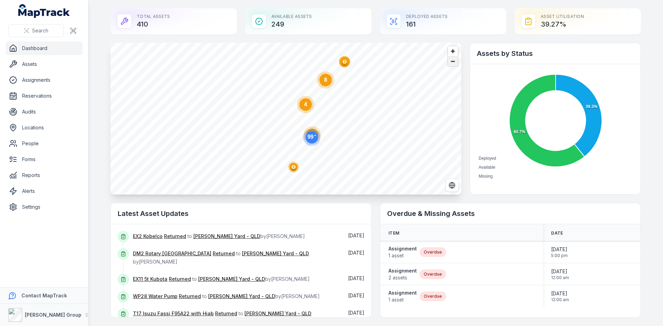
click at [450, 66] on span "Zoom out" at bounding box center [453, 62] width 10 height 10
click at [450, 65] on span "Zoom out" at bounding box center [453, 62] width 10 height 10
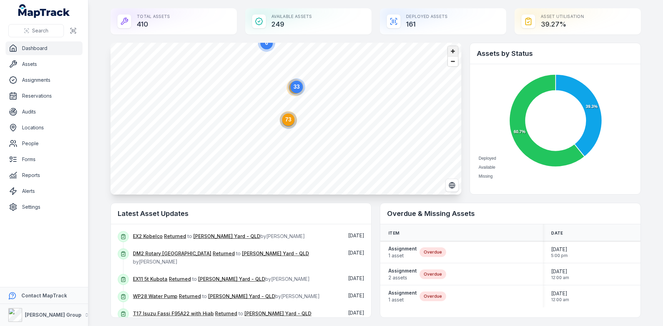
click at [448, 48] on span "Zoom in" at bounding box center [453, 51] width 10 height 10
click at [452, 63] on span "Zoom out" at bounding box center [453, 62] width 10 height 10
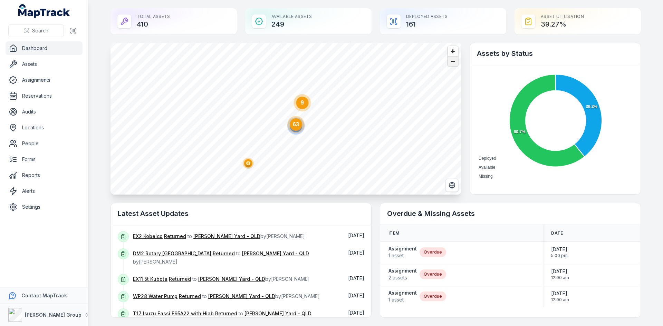
click at [452, 63] on span "Zoom out" at bounding box center [453, 62] width 10 height 10
click at [451, 53] on span "Zoom in" at bounding box center [453, 51] width 10 height 10
